Goal: Information Seeking & Learning: Understand process/instructions

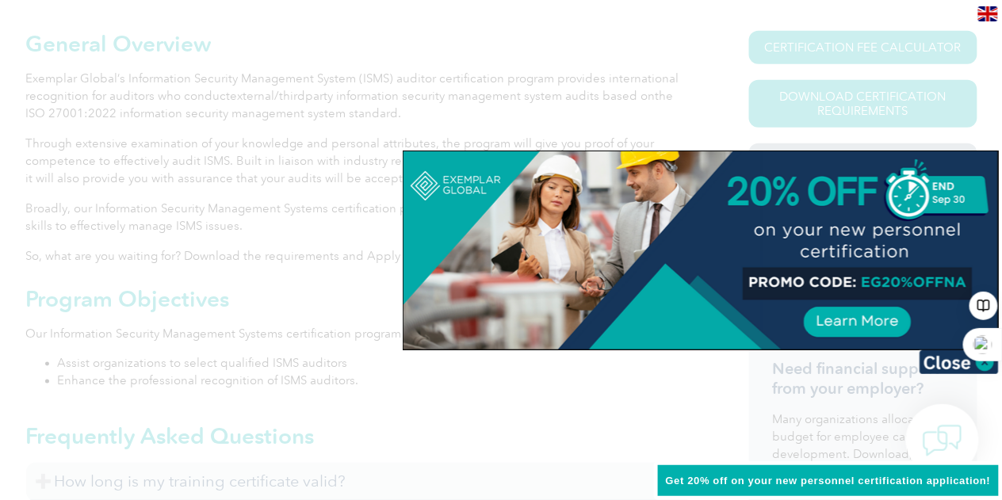
scroll to position [476, 0]
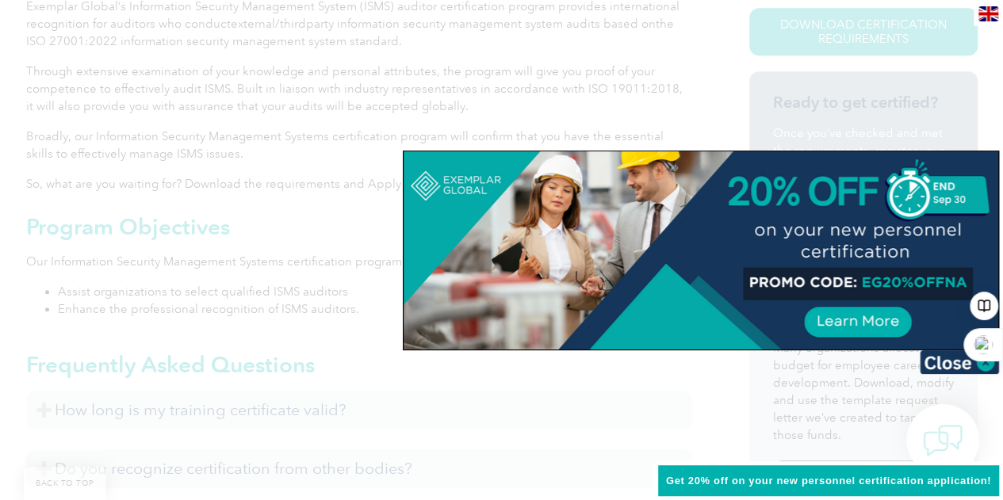
click at [986, 357] on div at bounding box center [983, 344] width 40 height 33
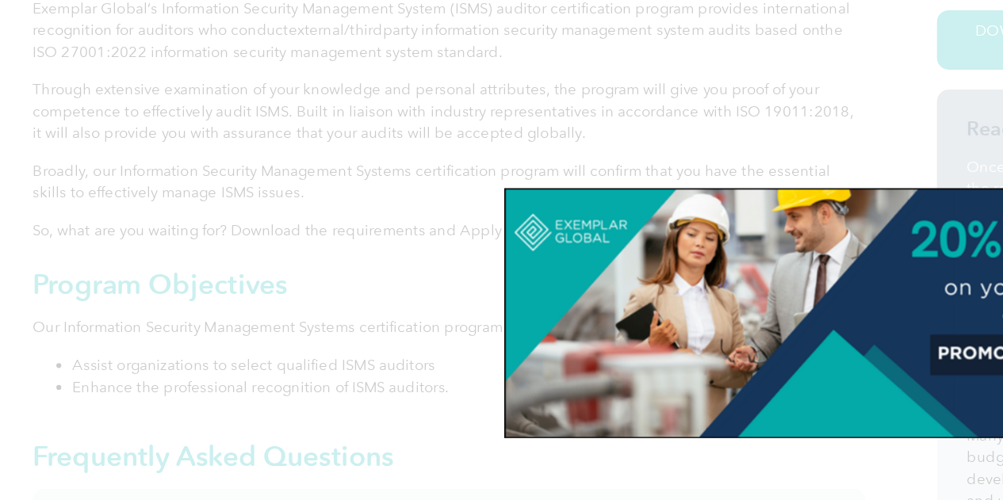
scroll to position [468, 0]
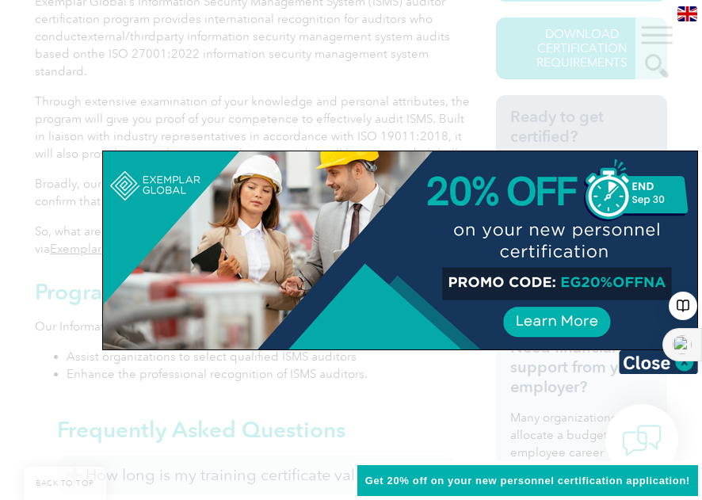
click at [675, 360] on div at bounding box center [683, 344] width 40 height 33
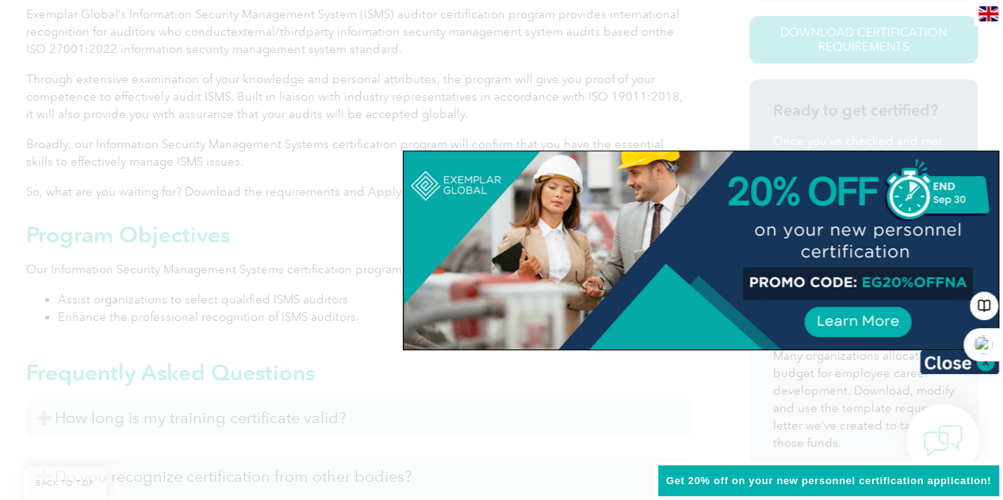
click at [944, 360] on img at bounding box center [959, 362] width 79 height 24
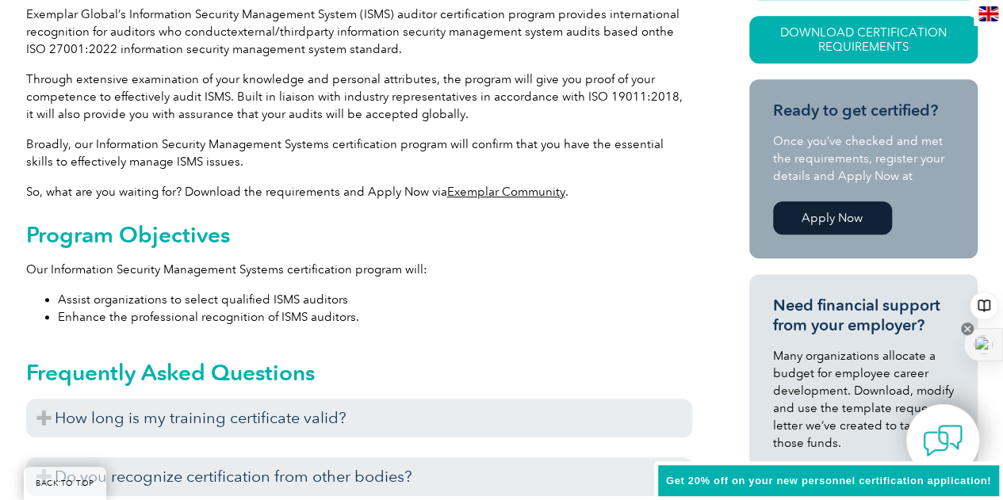
drag, startPoint x: 990, startPoint y: 338, endPoint x: 969, endPoint y: 374, distance: 42.3
click at [955, 385] on section "Need financial support from your employer? Many organizations allocate a budget…" at bounding box center [863, 399] width 228 height 251
click at [967, 328] on icon at bounding box center [967, 329] width 13 height 13
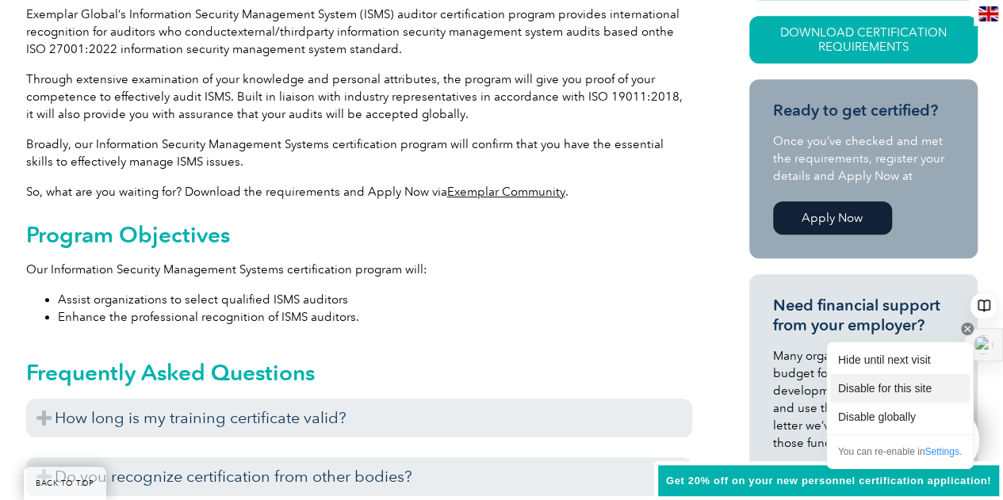
click at [898, 393] on div "Disable for this site" at bounding box center [900, 388] width 140 height 29
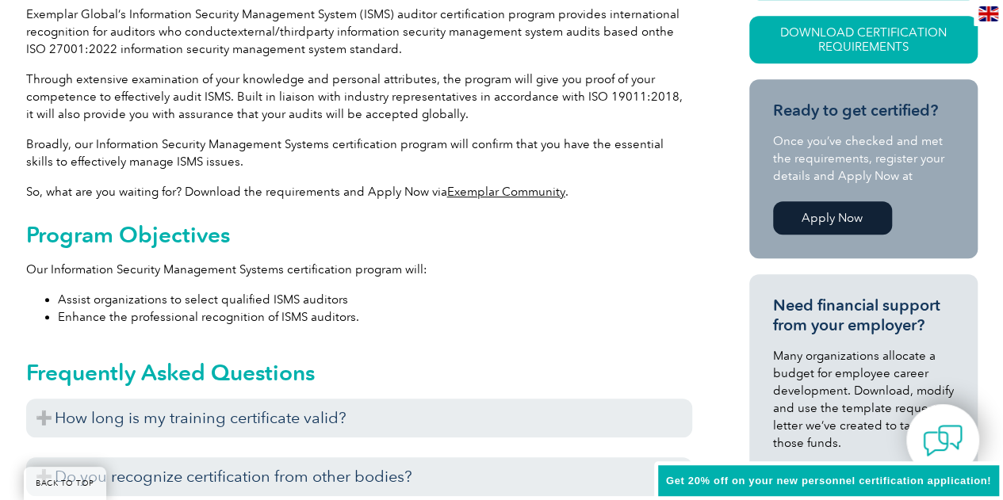
click at [227, 272] on p "Our Information Security Management Systems certification program will:" at bounding box center [359, 269] width 666 height 17
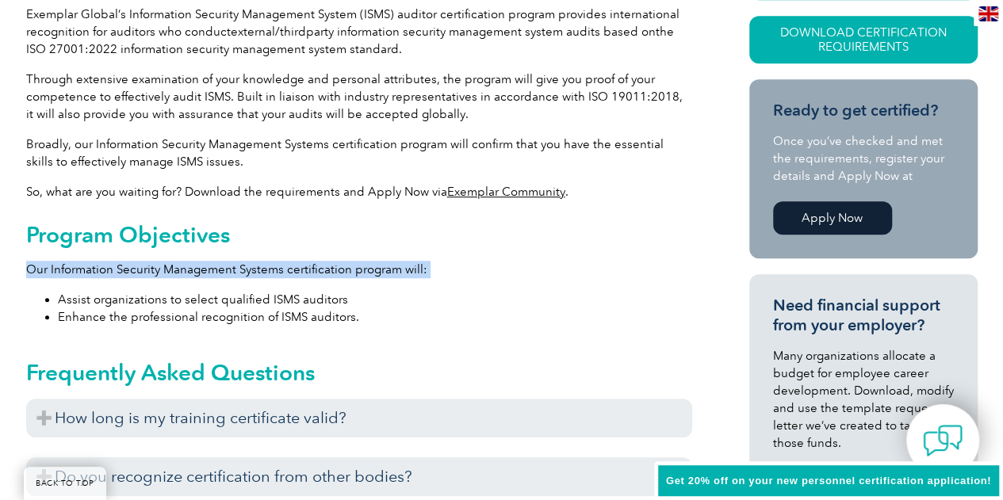
click at [227, 272] on p "Our Information Security Management Systems certification program will:" at bounding box center [359, 269] width 666 height 17
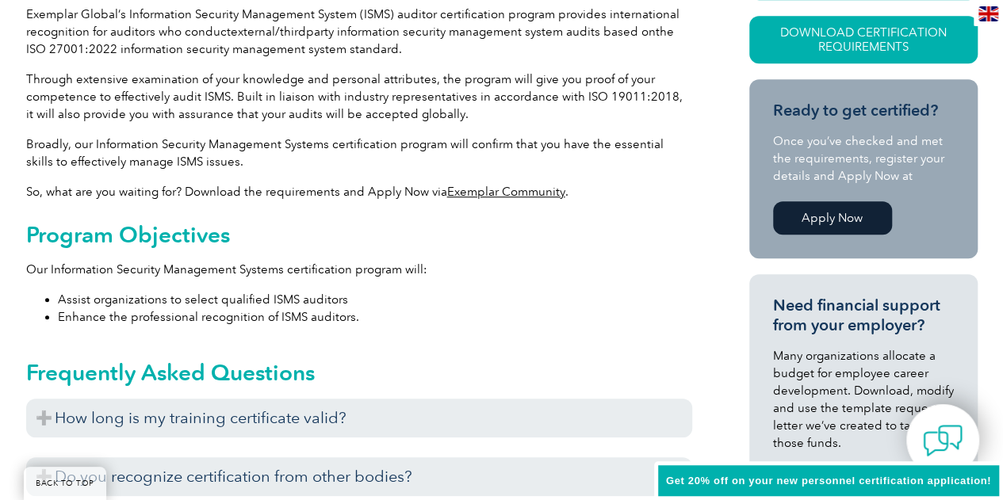
click at [283, 321] on li "Enhance the professional recognition of ISMS auditors." at bounding box center [375, 316] width 634 height 17
click at [284, 321] on li "Enhance the professional recognition of ISMS auditors." at bounding box center [375, 316] width 634 height 17
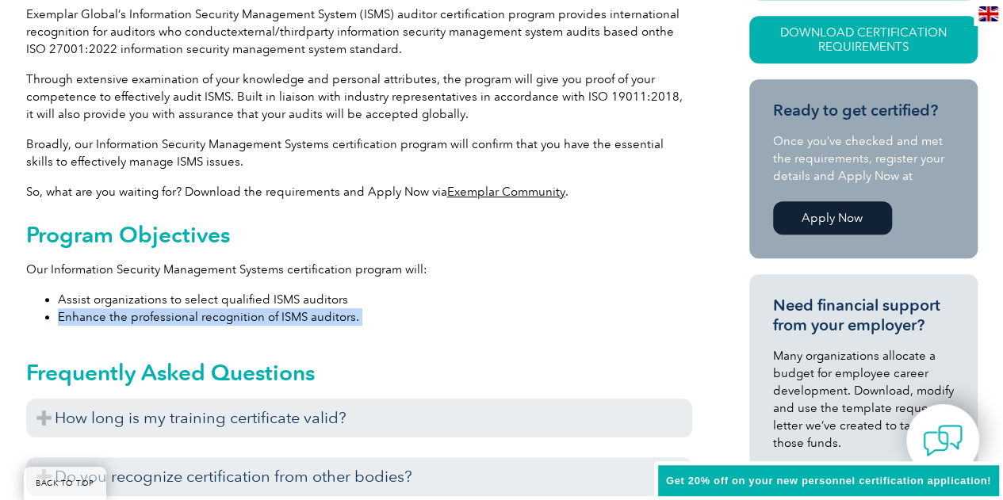
click at [284, 321] on li "Enhance the professional recognition of ISMS auditors." at bounding box center [375, 316] width 634 height 17
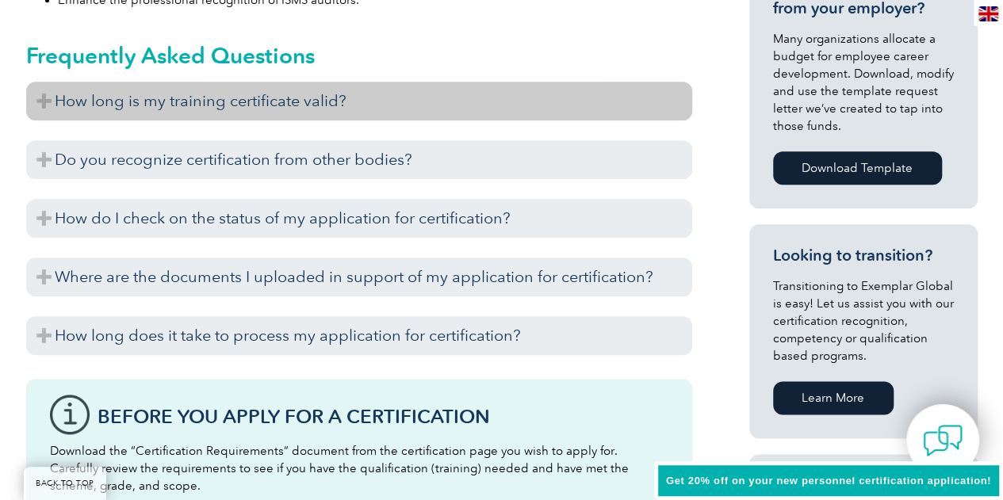
click at [293, 100] on h3 "How long is my training certificate valid?" at bounding box center [359, 101] width 666 height 39
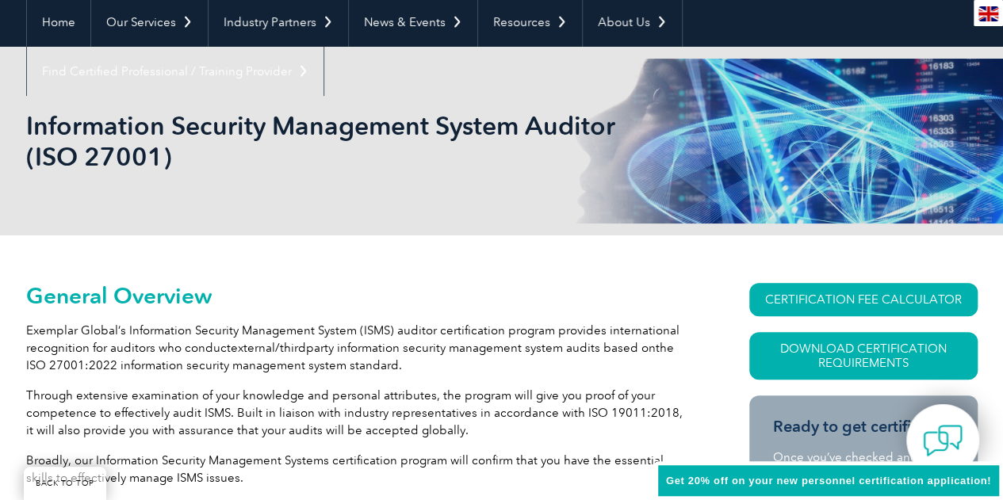
scroll to position [151, 0]
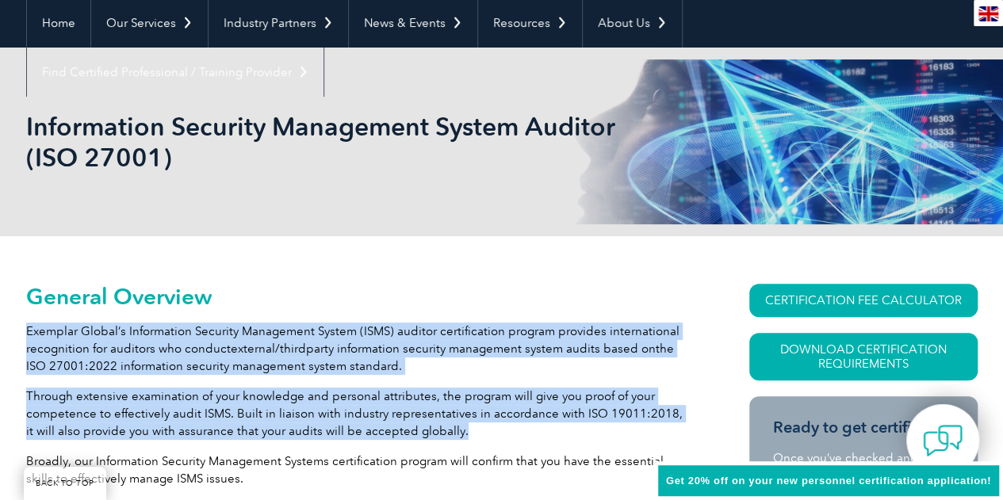
drag, startPoint x: 419, startPoint y: 296, endPoint x: 459, endPoint y: 429, distance: 139.0
click at [459, 429] on p "Through extensive examination of your knowledge and personal attributes, the pr…" at bounding box center [359, 414] width 666 height 52
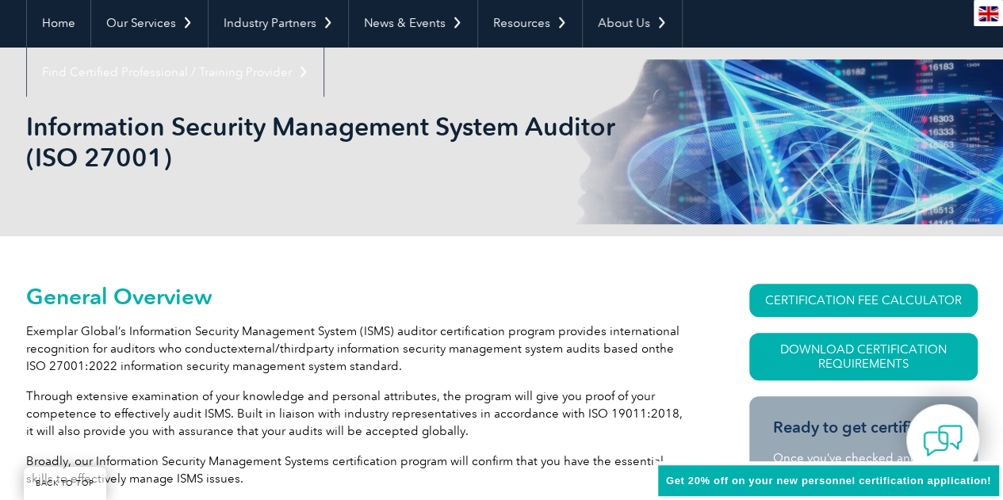
click at [459, 429] on p "Through extensive examination of your knowledge and personal attributes, the pr…" at bounding box center [359, 414] width 666 height 52
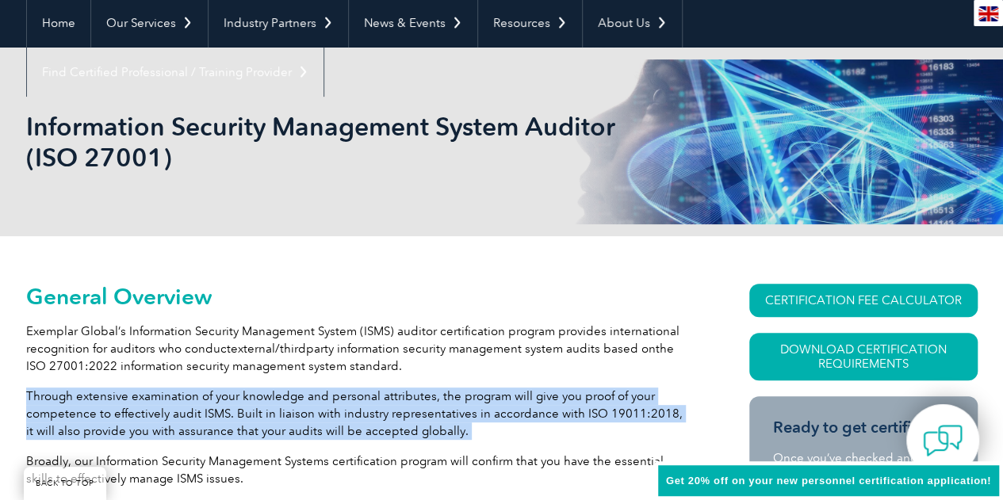
click at [459, 429] on p "Through extensive examination of your knowledge and personal attributes, the pr…" at bounding box center [359, 414] width 666 height 52
click at [454, 420] on p "Through extensive examination of your knowledge and personal attributes, the pr…" at bounding box center [359, 414] width 666 height 52
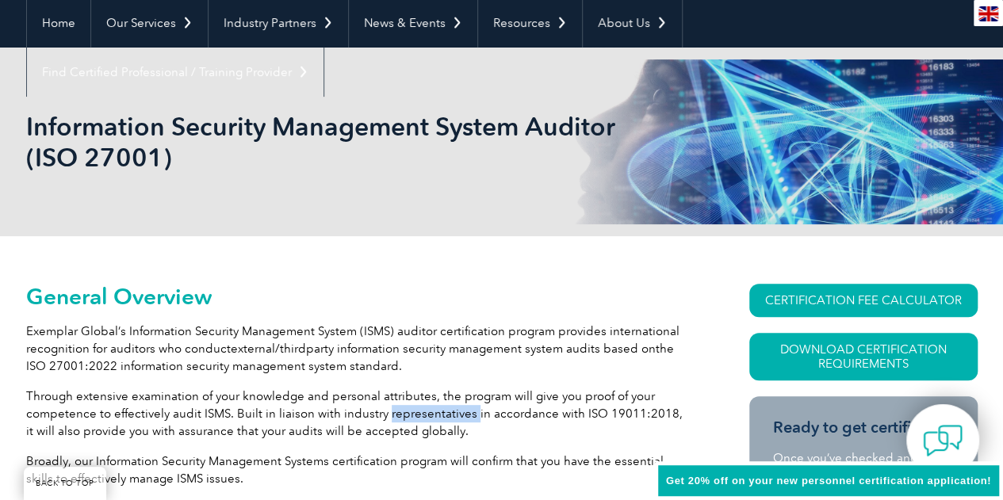
click at [454, 420] on p "Through extensive examination of your knowledge and personal attributes, the pr…" at bounding box center [359, 414] width 666 height 52
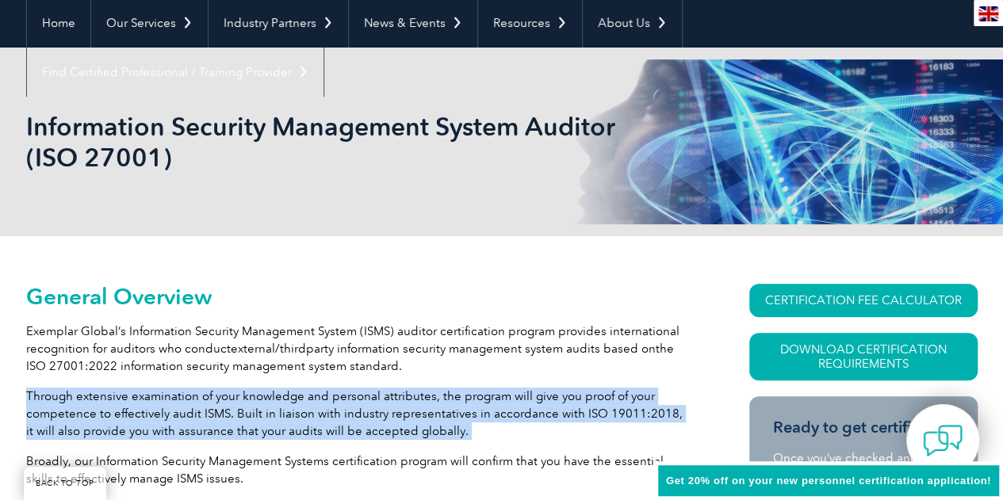
click at [454, 420] on p "Through extensive examination of your knowledge and personal attributes, the pr…" at bounding box center [359, 414] width 666 height 52
click at [406, 400] on p "Through extensive examination of your knowledge and personal attributes, the pr…" at bounding box center [359, 414] width 666 height 52
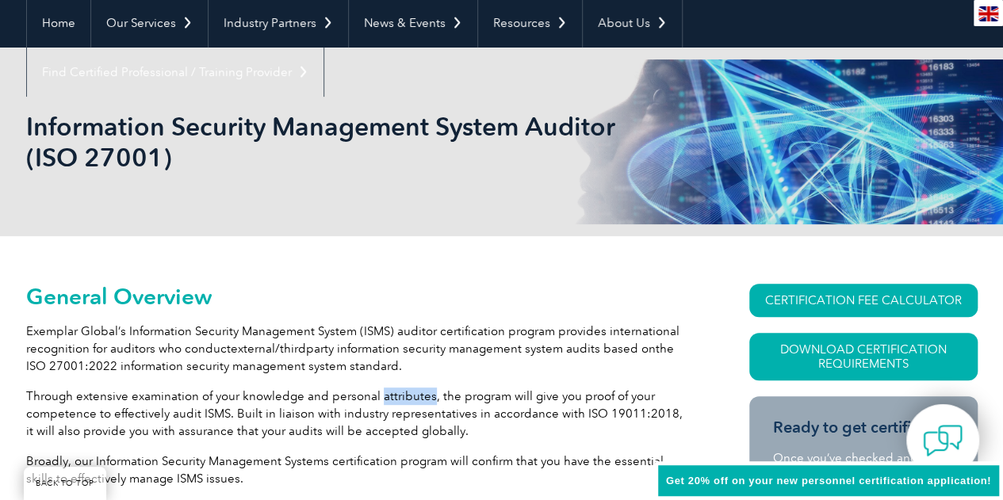
click at [405, 400] on p "Through extensive examination of your knowledge and personal attributes, the pr…" at bounding box center [359, 414] width 666 height 52
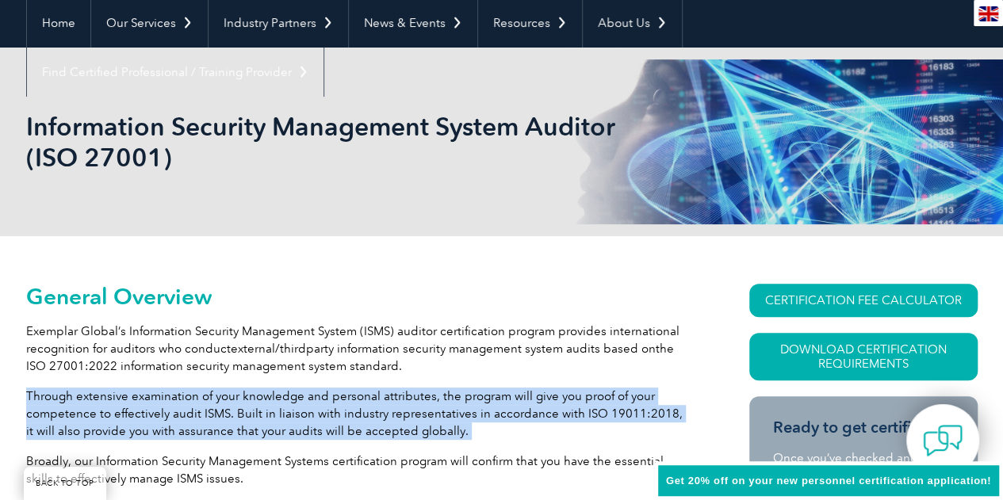
click at [405, 400] on p "Through extensive examination of your knowledge and personal attributes, the pr…" at bounding box center [359, 414] width 666 height 52
click at [411, 412] on p "Through extensive examination of your knowledge and personal attributes, the pr…" at bounding box center [359, 414] width 666 height 52
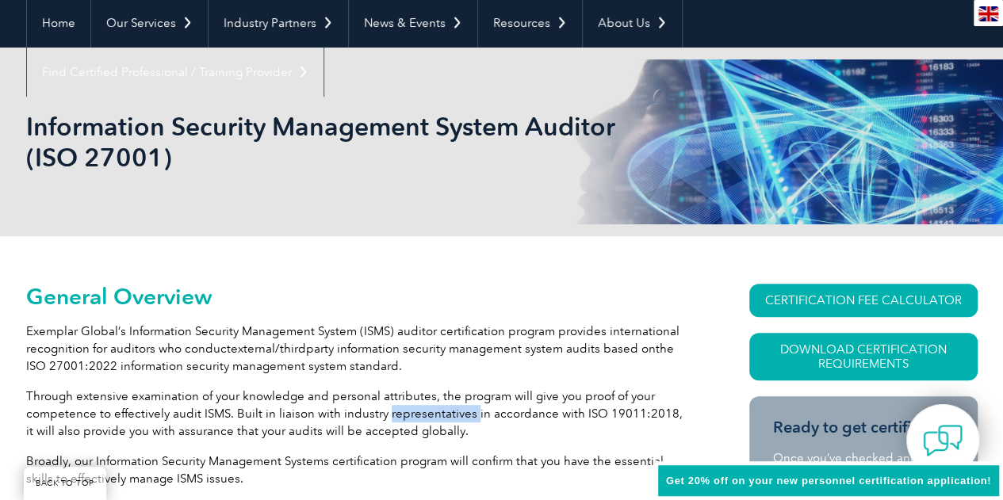
click at [411, 412] on p "Through extensive examination of your knowledge and personal attributes, the pr…" at bounding box center [359, 414] width 666 height 52
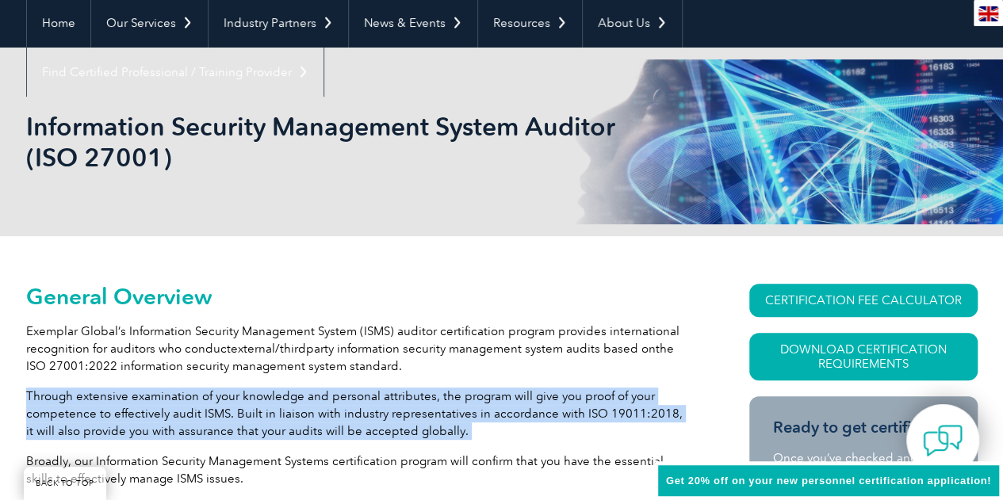
click at [411, 412] on p "Through extensive examination of your knowledge and personal attributes, the pr…" at bounding box center [359, 414] width 666 height 52
click at [433, 423] on p "Through extensive examination of your knowledge and personal attributes, the pr…" at bounding box center [359, 414] width 666 height 52
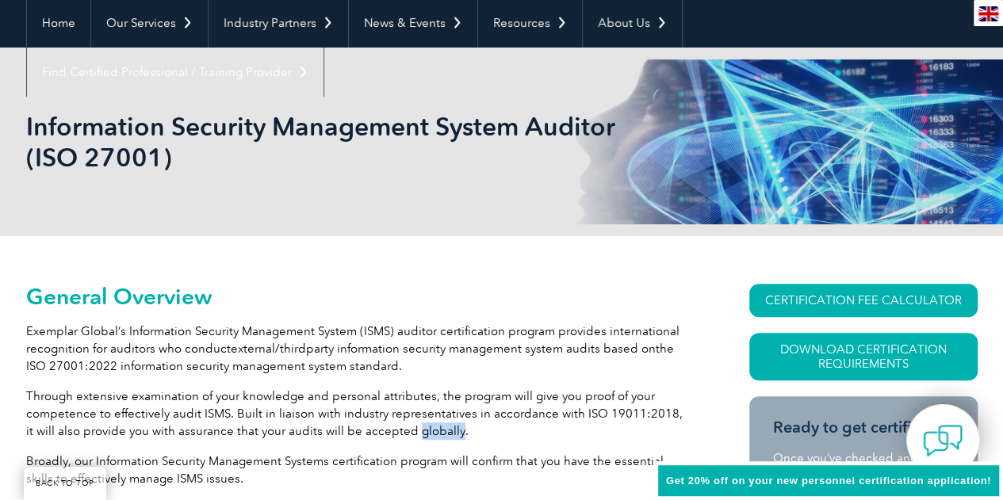
click at [433, 423] on p "Through extensive examination of your knowledge and personal attributes, the pr…" at bounding box center [359, 414] width 666 height 52
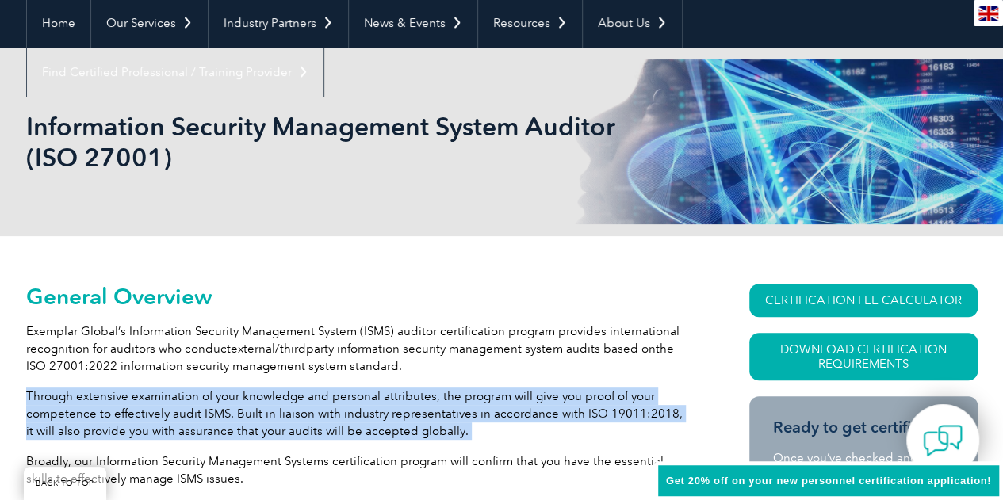
click at [433, 423] on p "Through extensive examination of your knowledge and personal attributes, the pr…" at bounding box center [359, 414] width 666 height 52
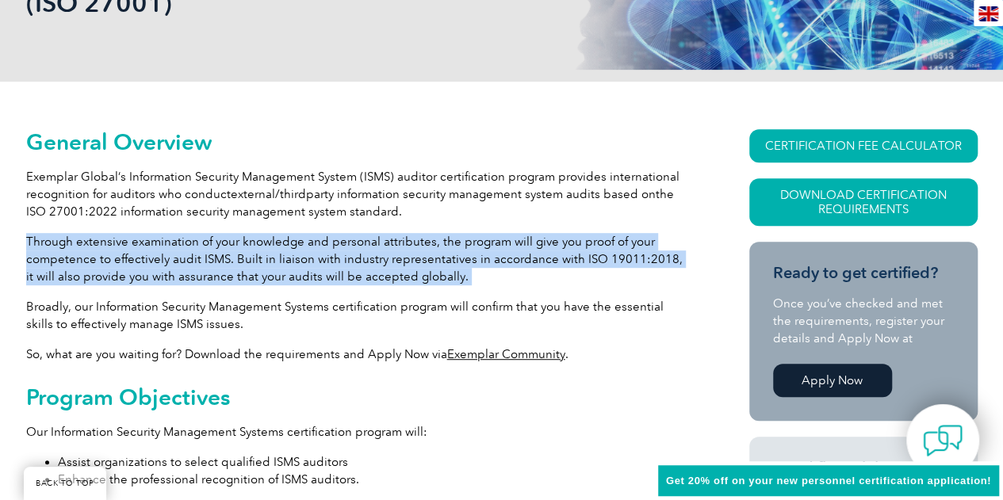
scroll to position [309, 0]
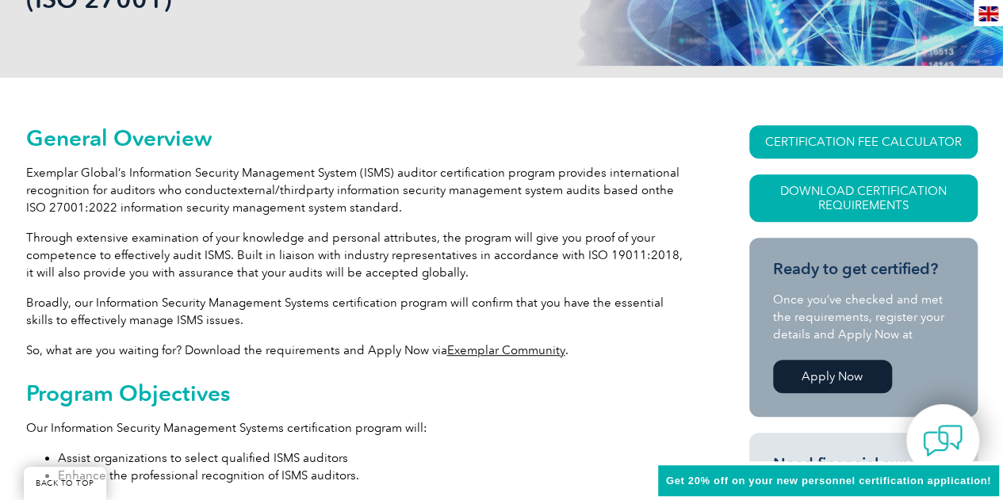
click at [424, 308] on p "Broadly, our Information Security Management Systems certification program will…" at bounding box center [359, 311] width 666 height 35
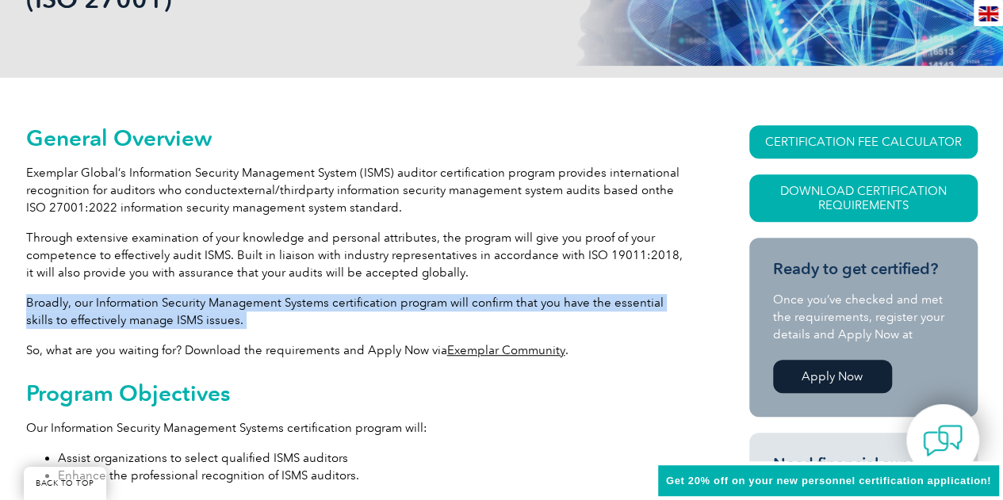
click at [424, 308] on p "Broadly, our Information Security Management Systems certification program will…" at bounding box center [359, 311] width 666 height 35
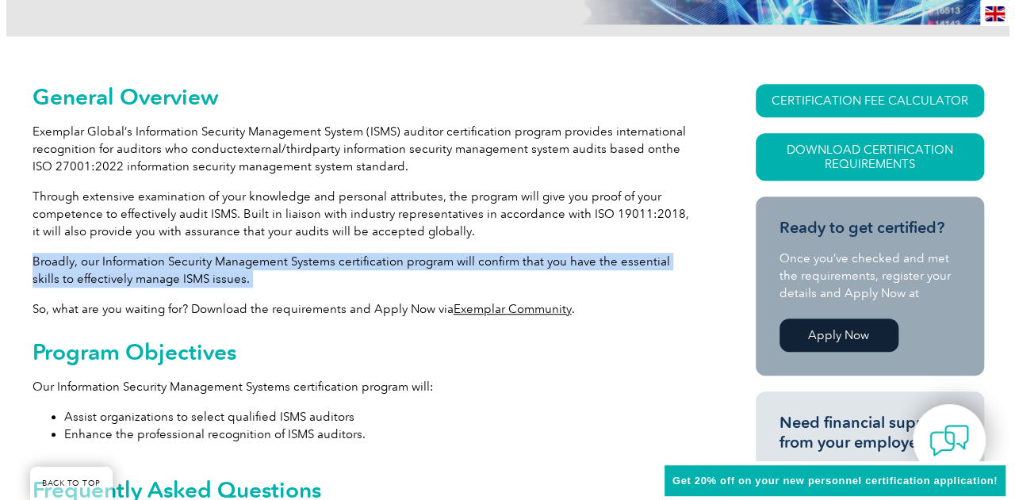
scroll to position [238, 0]
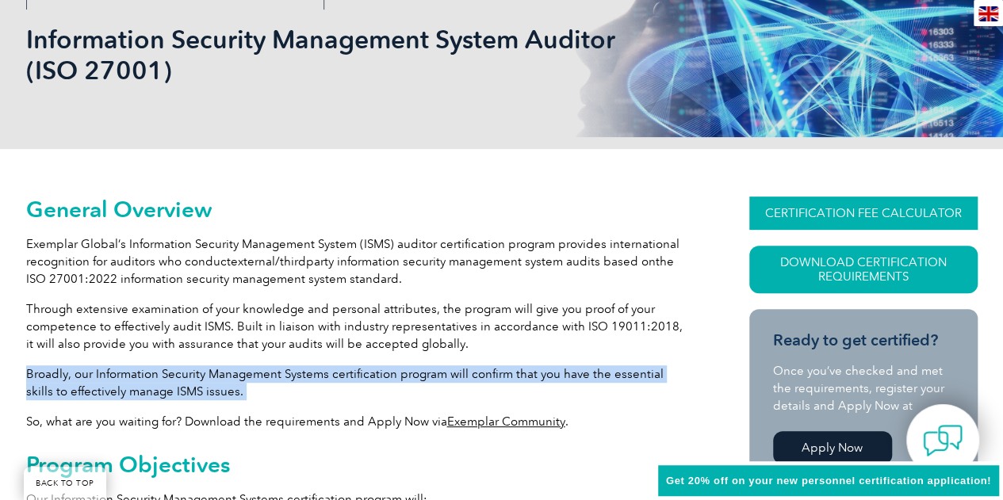
click at [833, 210] on link "CERTIFICATION FEE CALCULATOR" at bounding box center [863, 213] width 228 height 33
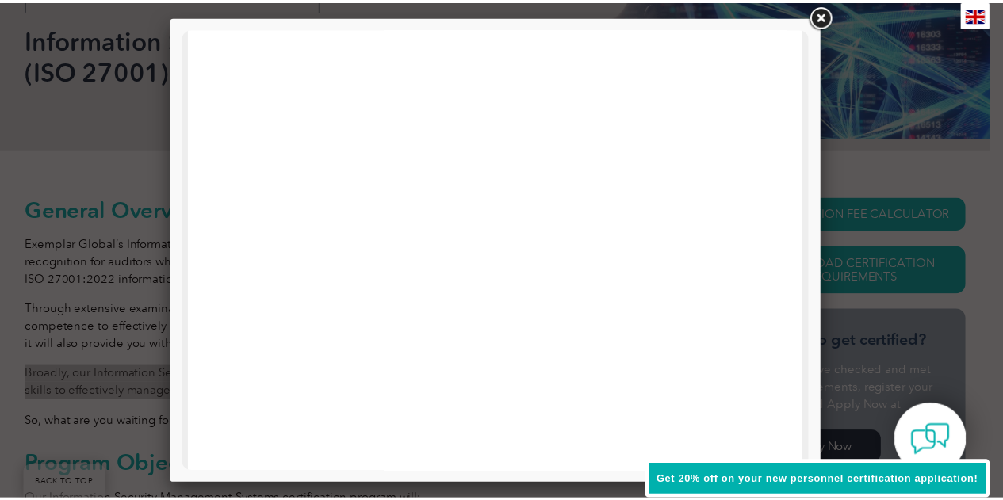
scroll to position [0, 0]
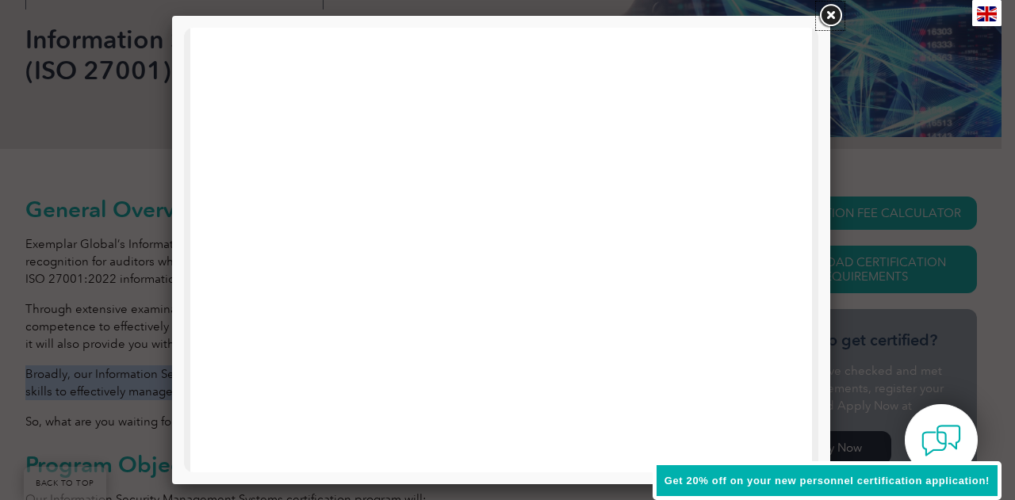
drag, startPoint x: 829, startPoint y: 13, endPoint x: 601, endPoint y: 176, distance: 280.7
click at [829, 12] on link at bounding box center [830, 16] width 29 height 29
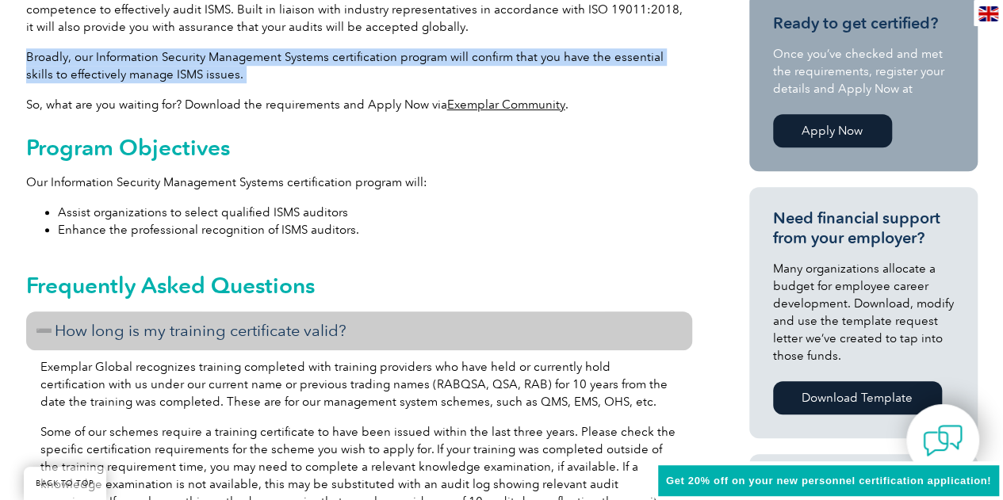
scroll to position [714, 0]
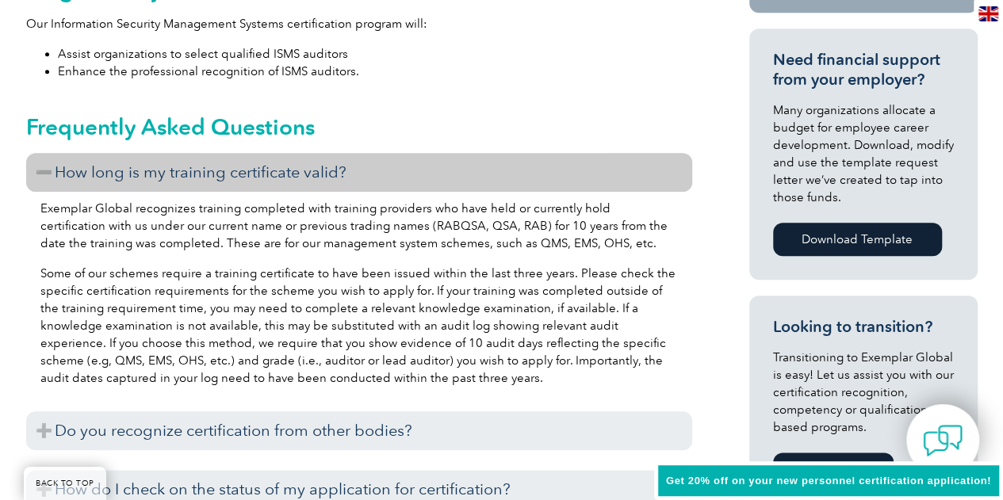
click at [212, 288] on p "Some of our schemes require a training certificate to have been issued within t…" at bounding box center [358, 326] width 637 height 122
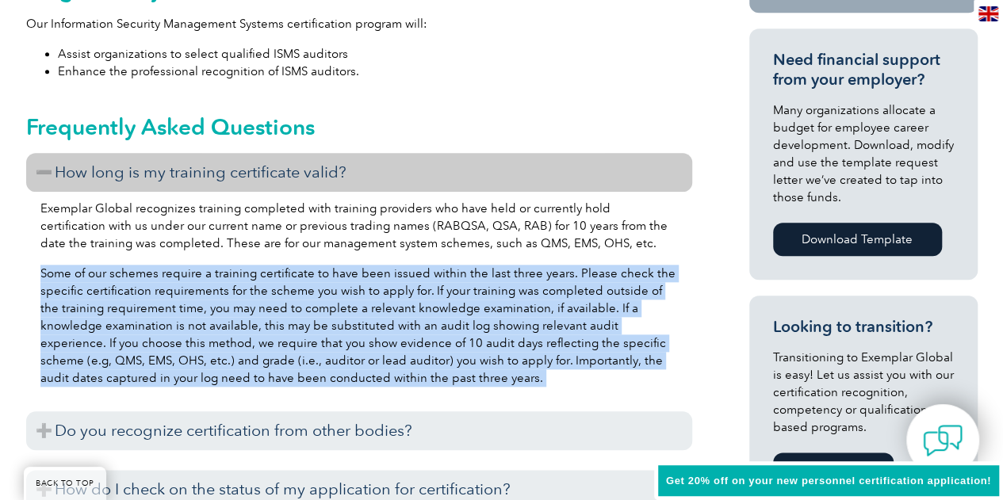
click at [212, 288] on p "Some of our schemes require a training certificate to have been issued within t…" at bounding box center [358, 326] width 637 height 122
click at [256, 308] on p "Some of our schemes require a training certificate to have been issued within t…" at bounding box center [358, 326] width 637 height 122
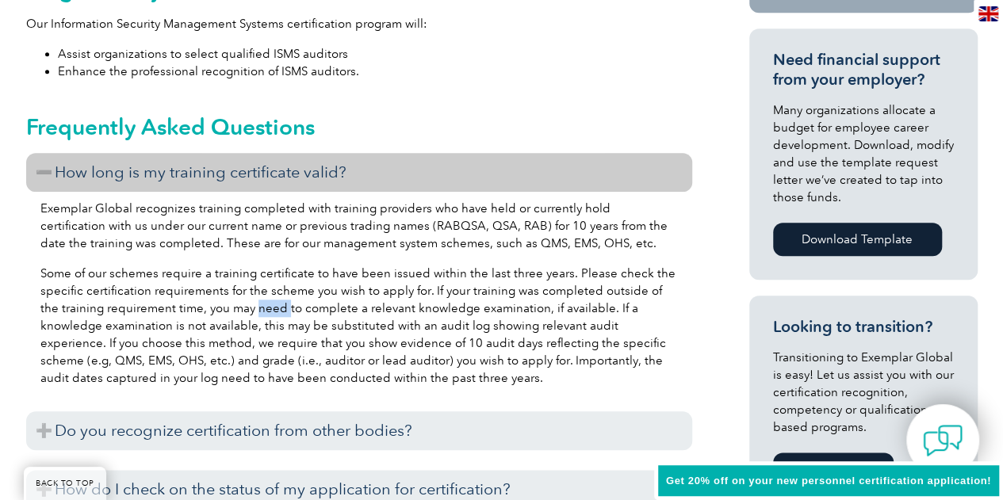
click at [256, 308] on p "Some of our schemes require a training certificate to have been issued within t…" at bounding box center [358, 326] width 637 height 122
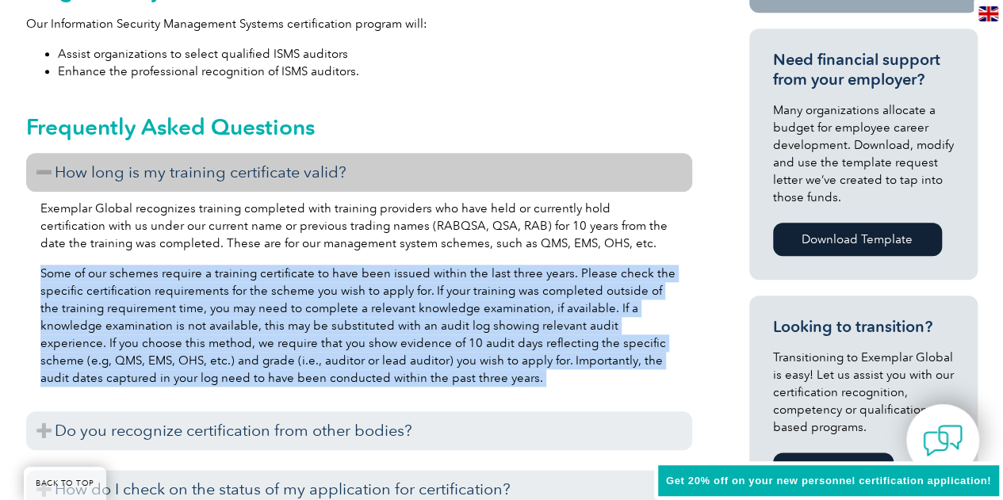
click at [256, 308] on p "Some of our schemes require a training certificate to have been issued within t…" at bounding box center [358, 326] width 637 height 122
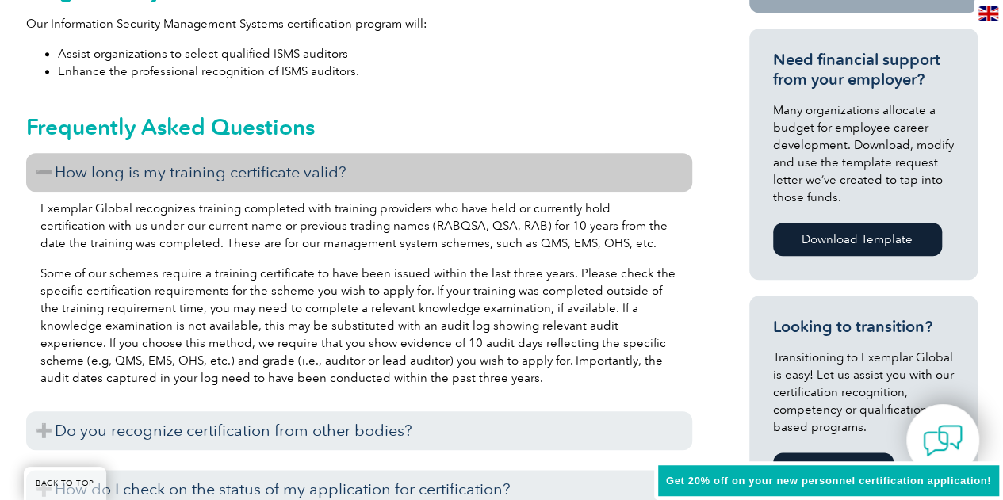
click at [380, 250] on p "Exemplar Global recognizes training completed with training providers who have …" at bounding box center [358, 226] width 637 height 52
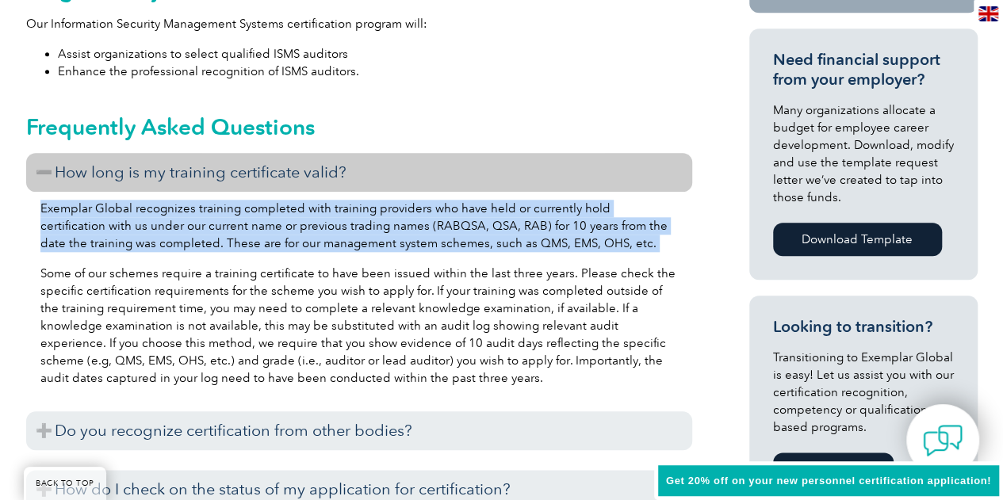
click at [380, 250] on p "Exemplar Global recognizes training completed with training providers who have …" at bounding box center [358, 226] width 637 height 52
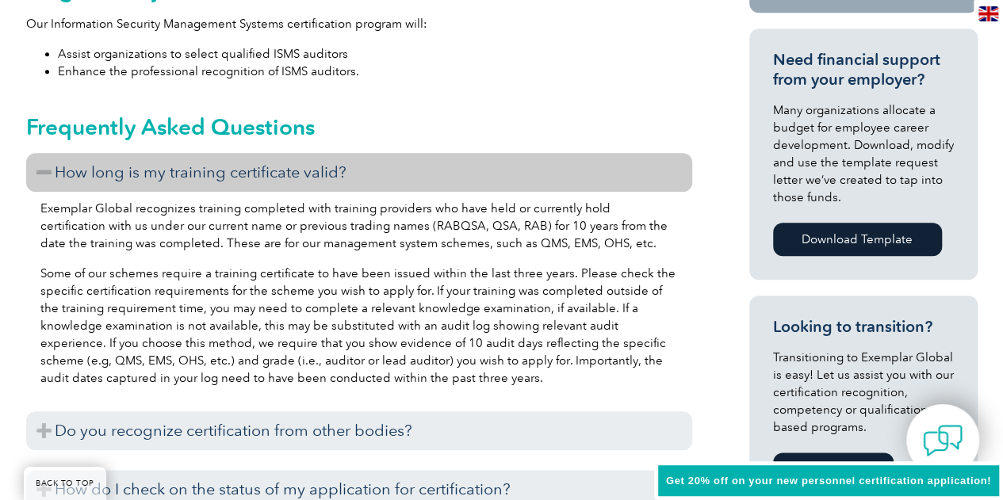
click at [380, 343] on p "Some of our schemes require a training certificate to have been issued within t…" at bounding box center [358, 326] width 637 height 122
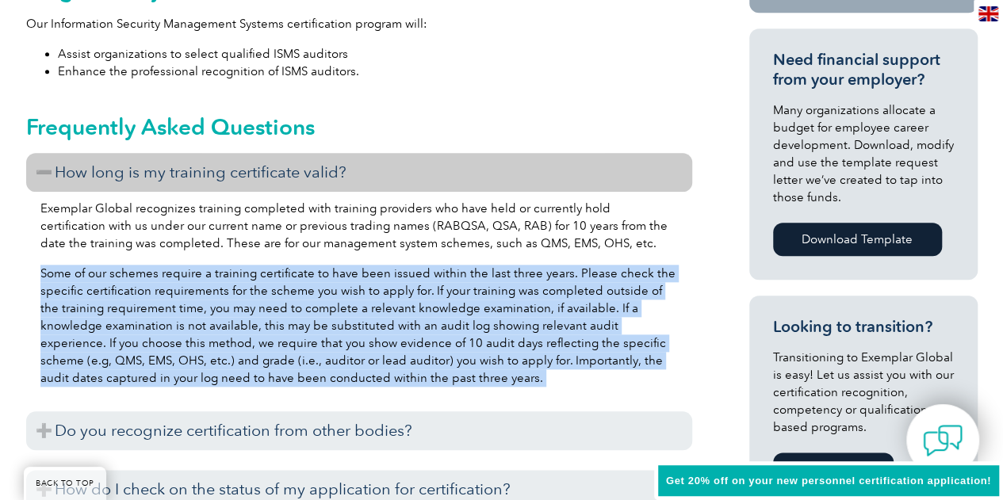
click at [380, 343] on p "Some of our schemes require a training certificate to have been issued within t…" at bounding box center [358, 326] width 637 height 122
click at [371, 345] on p "Some of our schemes require a training certificate to have been issued within t…" at bounding box center [358, 326] width 637 height 122
click at [477, 251] on div "Exemplar Global recognizes training completed with training providers who have …" at bounding box center [359, 296] width 666 height 208
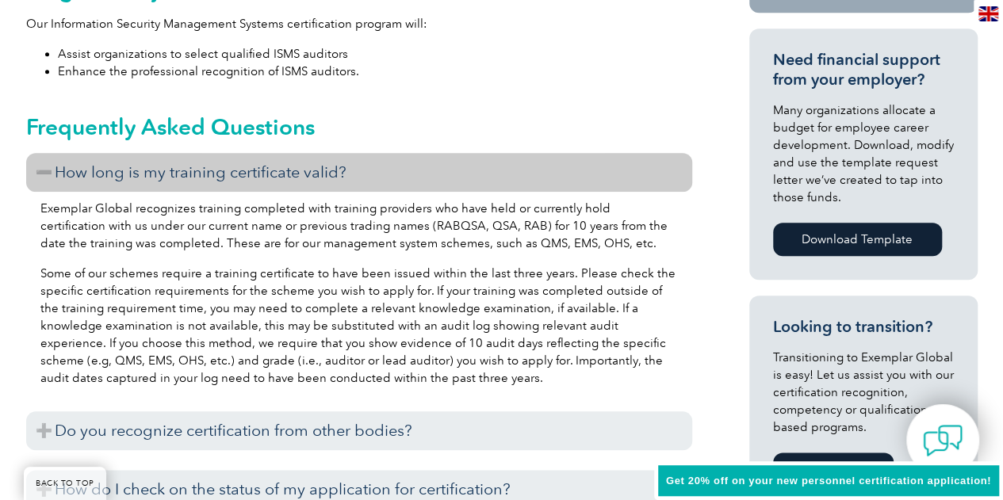
click at [476, 252] on div "Exemplar Global recognizes training completed with training providers who have …" at bounding box center [359, 296] width 666 height 208
click at [475, 339] on p "Some of our schemes require a training certificate to have been issued within t…" at bounding box center [358, 326] width 637 height 122
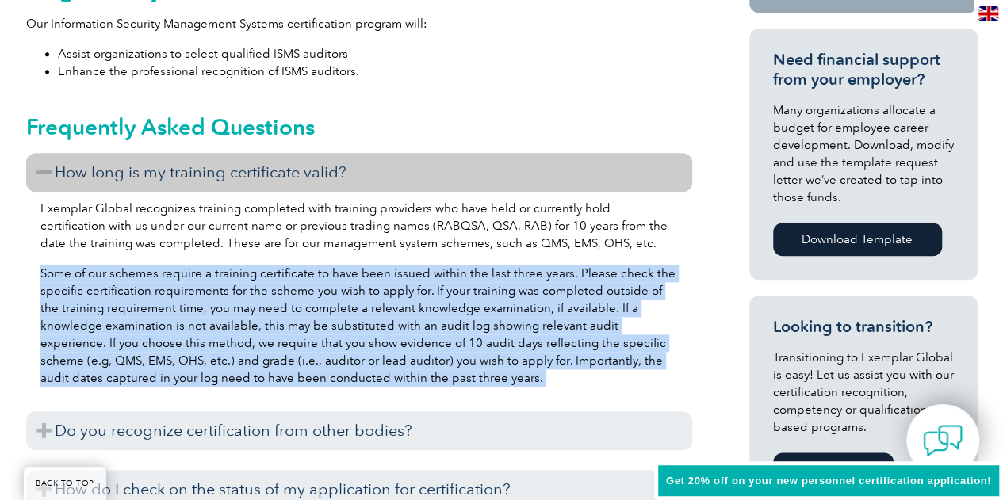
click at [475, 339] on p "Some of our schemes require a training certificate to have been issued within t…" at bounding box center [358, 326] width 637 height 122
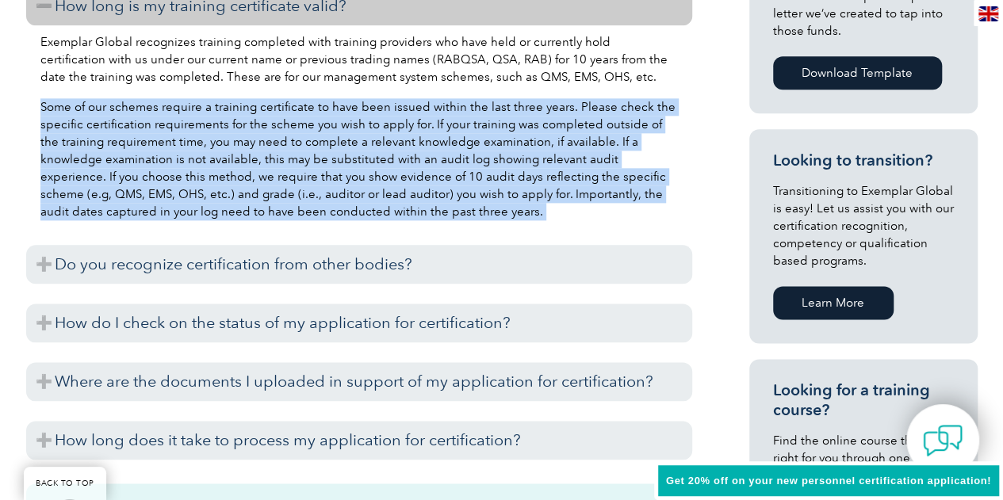
scroll to position [951, 0]
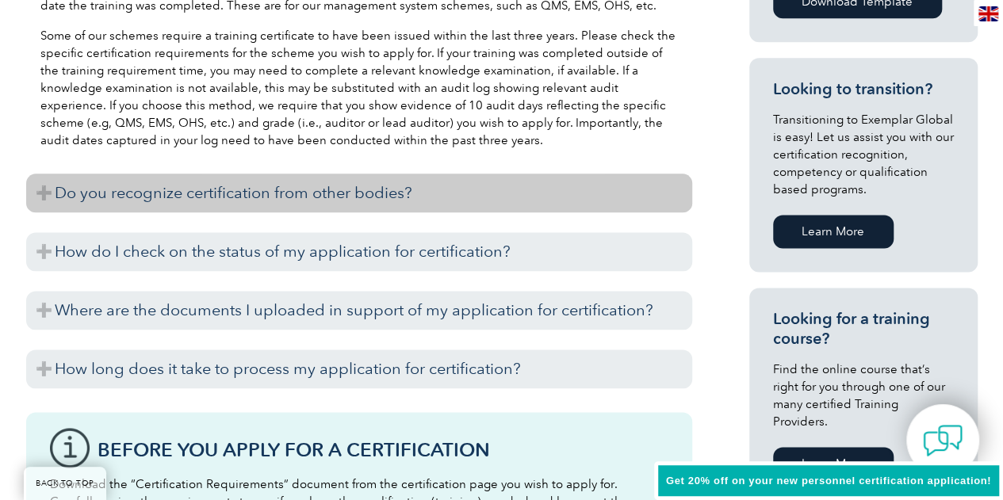
click at [383, 174] on h3 "Do you recognize certification from other bodies?" at bounding box center [359, 193] width 666 height 39
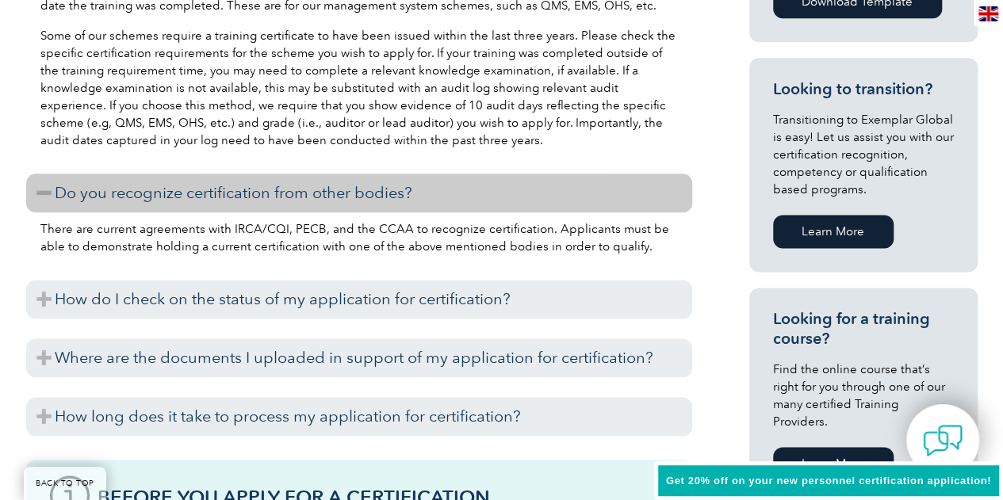
click at [385, 223] on p "There are current agreements with IRCA/CQI, PECB, and the CCAA to recognize cer…" at bounding box center [358, 237] width 637 height 35
click at [386, 224] on p "There are current agreements with IRCA/CQI, PECB, and the CCAA to recognize cer…" at bounding box center [358, 237] width 637 height 35
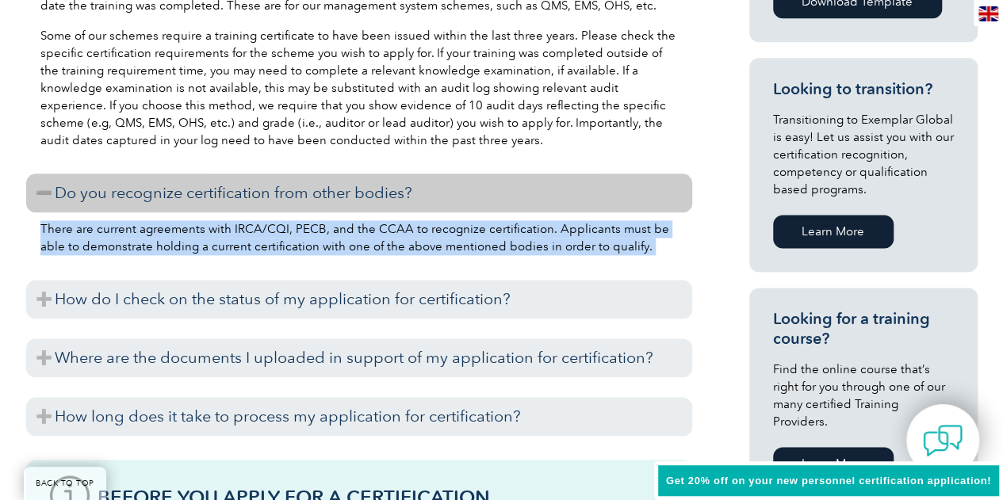
click at [386, 224] on p "There are current agreements with IRCA/CQI, PECB, and the CCAA to recognize cer…" at bounding box center [358, 237] width 637 height 35
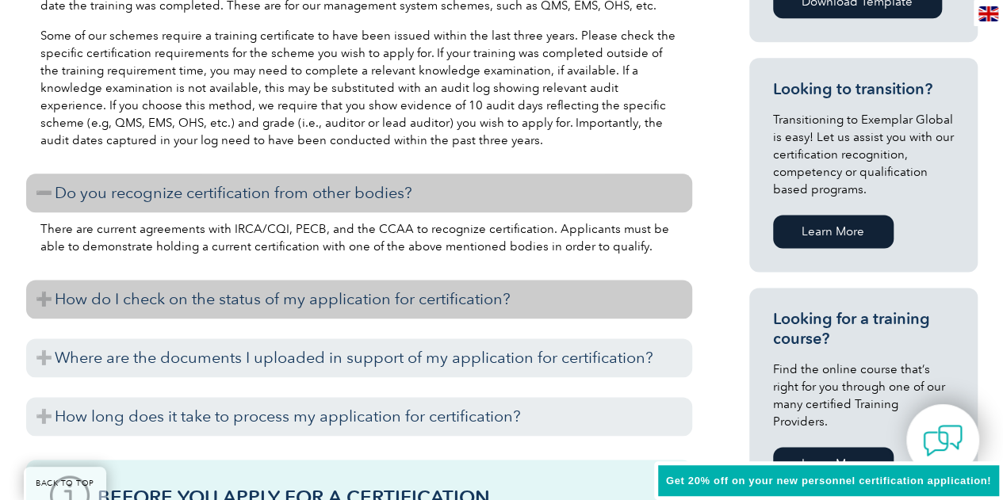
click at [403, 293] on h3 "How do I check on the status of my application for certification?" at bounding box center [359, 299] width 666 height 39
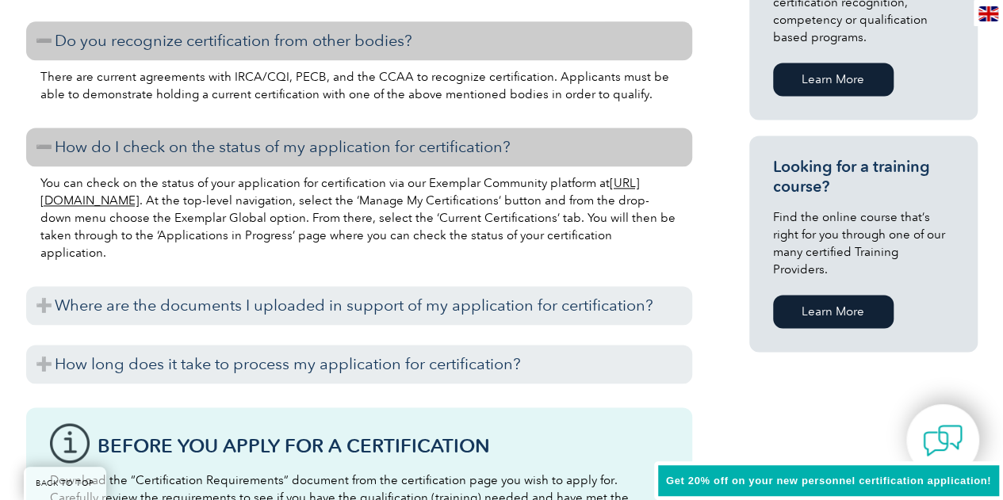
scroll to position [1110, 0]
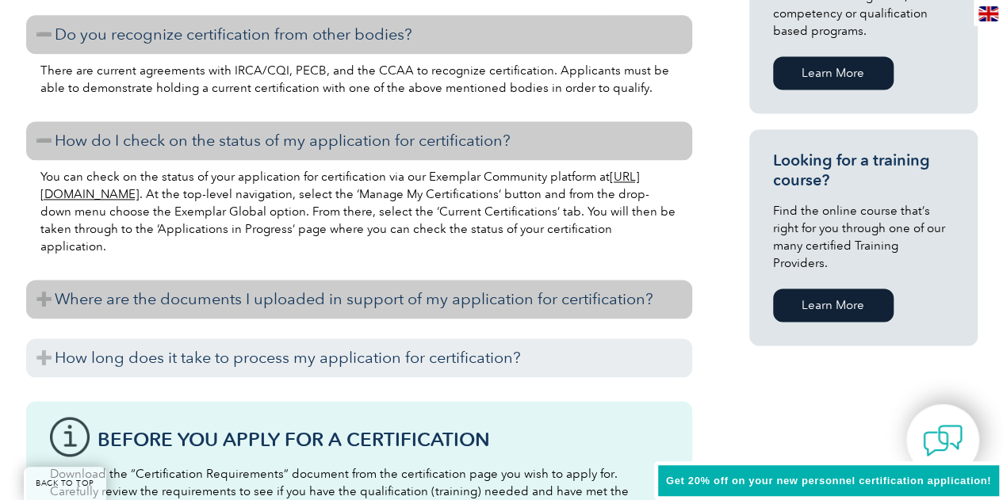
click at [401, 293] on h3 "Where are the documents I uploaded in support of my application for certificati…" at bounding box center [359, 299] width 666 height 39
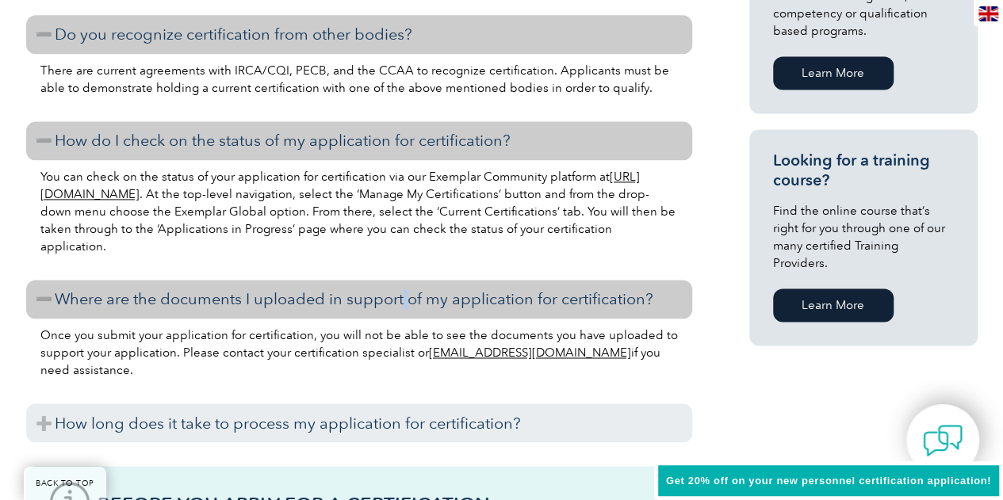
click at [401, 293] on h3 "Where are the documents I uploaded in support of my application for certificati…" at bounding box center [359, 299] width 666 height 39
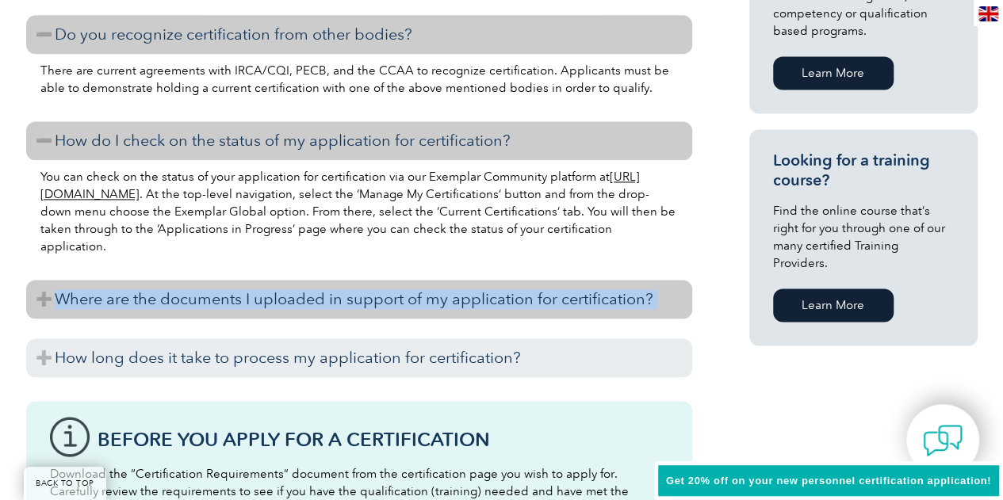
click at [400, 291] on h3 "Where are the documents I uploaded in support of my application for certificati…" at bounding box center [359, 299] width 666 height 39
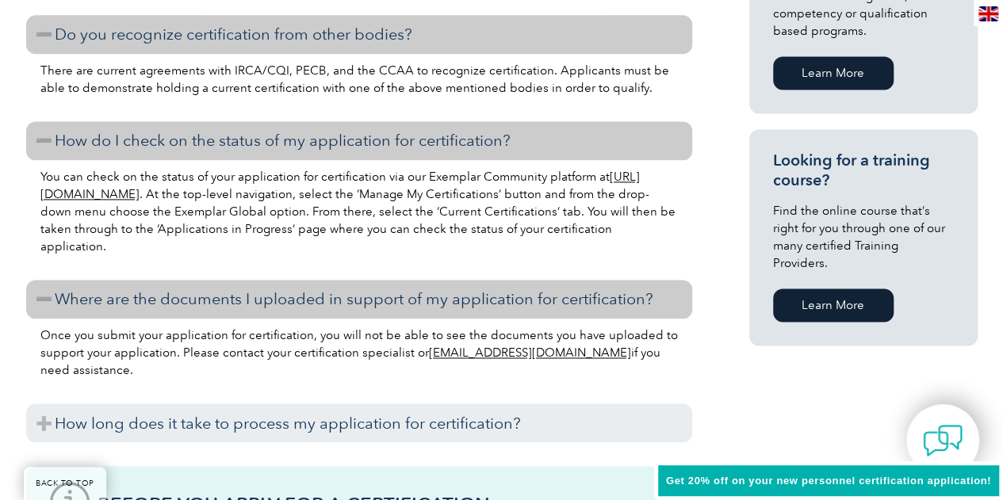
click at [336, 341] on p "Once you submit your application for certification, you will not be able to see…" at bounding box center [358, 353] width 637 height 52
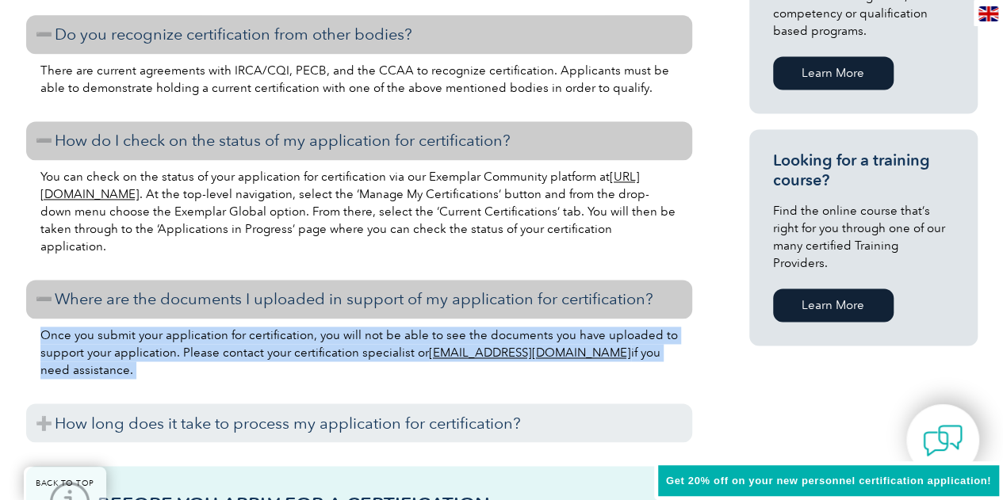
click at [335, 341] on p "Once you submit your application for certification, you will not be able to see…" at bounding box center [358, 353] width 637 height 52
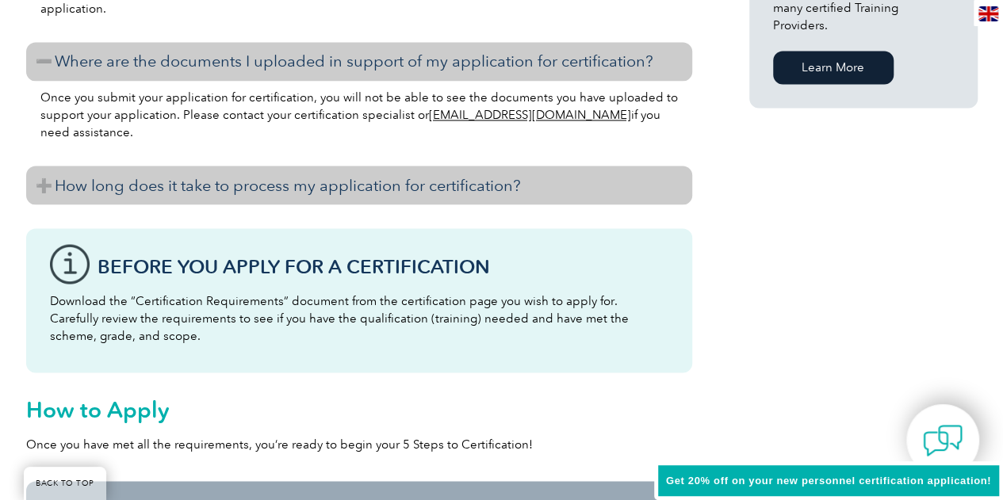
click at [290, 185] on h3 "How long does it take to process my application for certification?" at bounding box center [359, 185] width 666 height 39
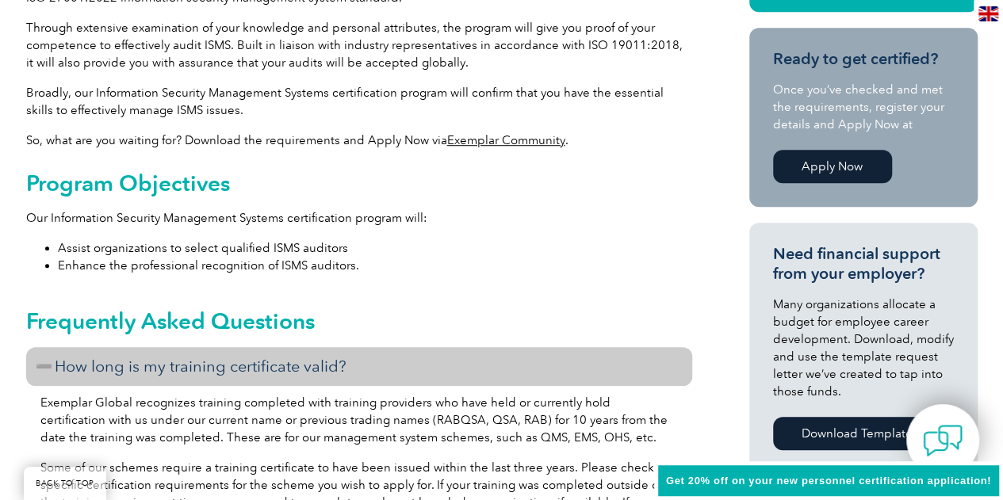
scroll to position [317, 0]
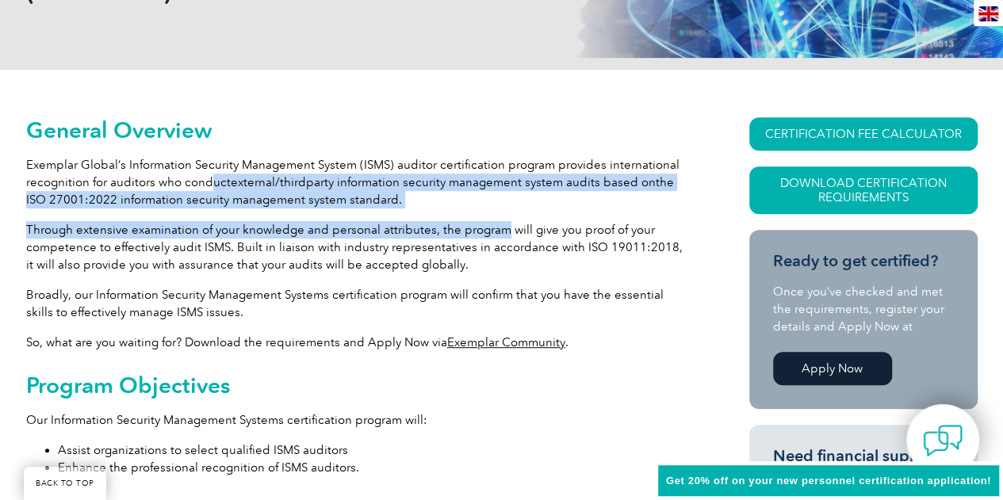
drag, startPoint x: 211, startPoint y: 178, endPoint x: 496, endPoint y: 220, distance: 288.4
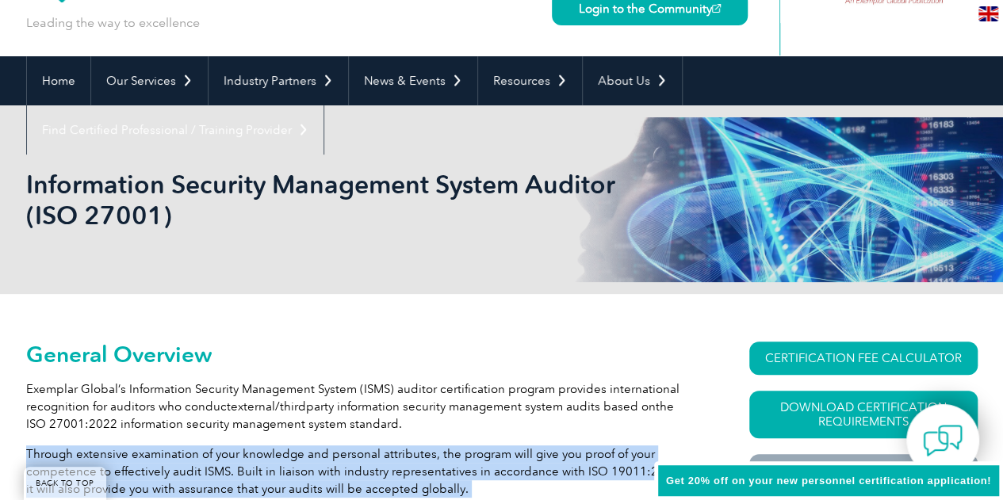
scroll to position [0, 0]
